Goal: Find specific page/section: Find specific page/section

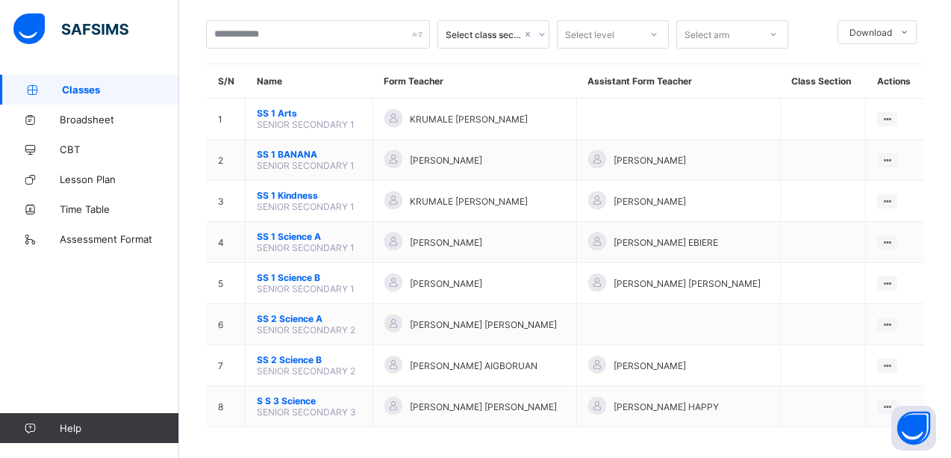
scroll to position [84, 0]
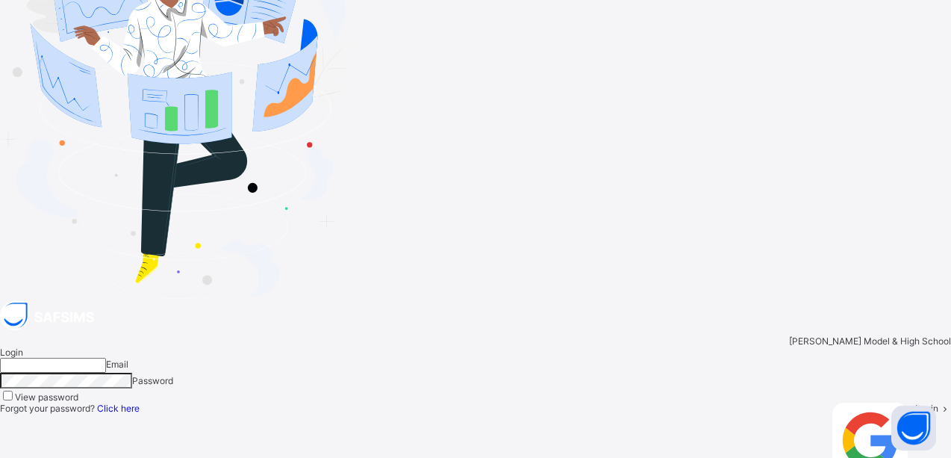
type input "**********"
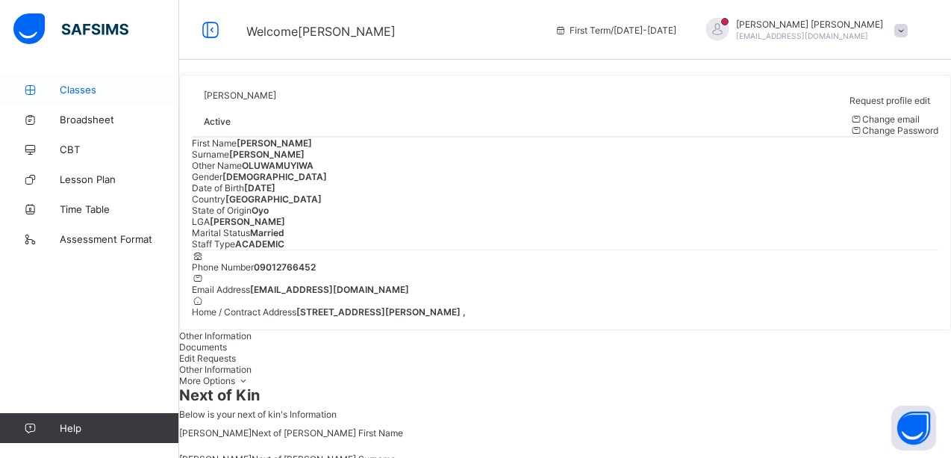
click at [82, 90] on span "Classes" at bounding box center [119, 90] width 119 height 12
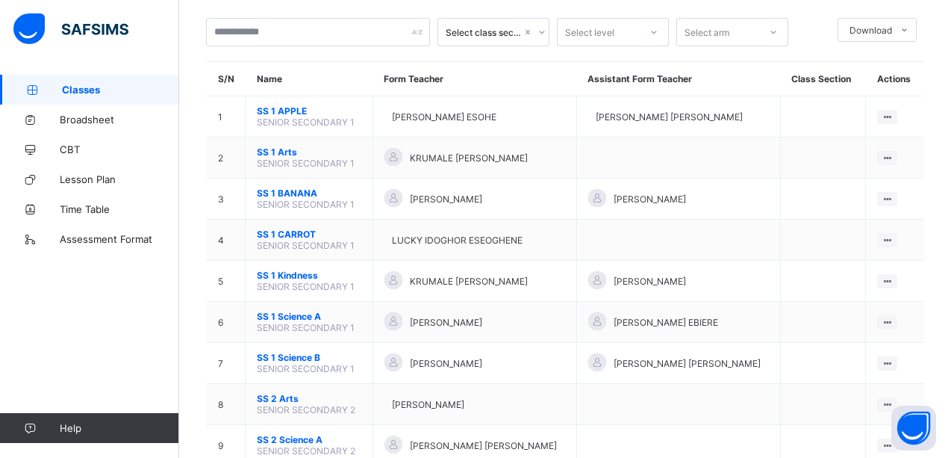
scroll to position [90, 0]
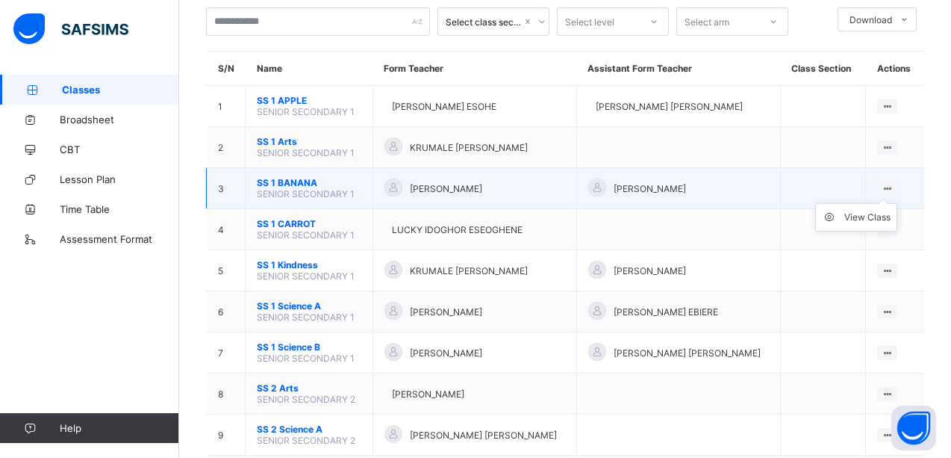
click at [894, 186] on icon at bounding box center [887, 188] width 13 height 11
click at [897, 203] on ul "View Class" at bounding box center [856, 217] width 82 height 28
